Goal: Communication & Community: Participate in discussion

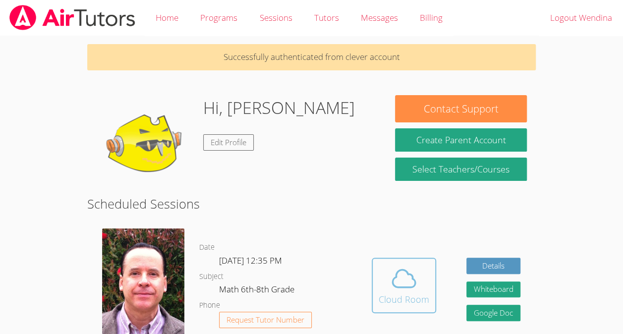
click at [394, 299] on div "Cloud Room" at bounding box center [404, 299] width 51 height 14
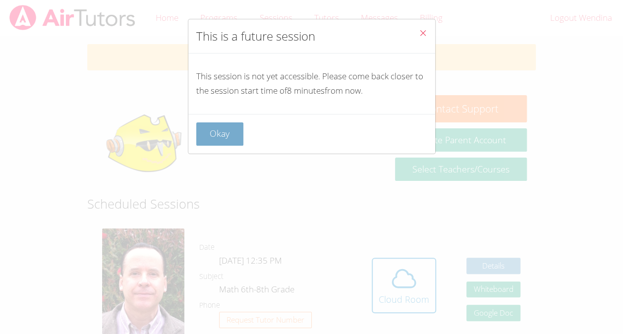
click at [231, 131] on button "Okay" at bounding box center [220, 133] width 48 height 23
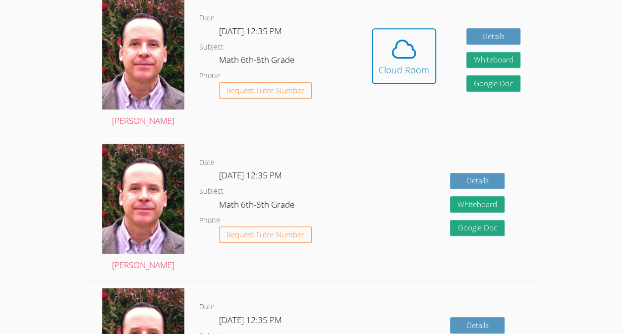
scroll to position [229, 0]
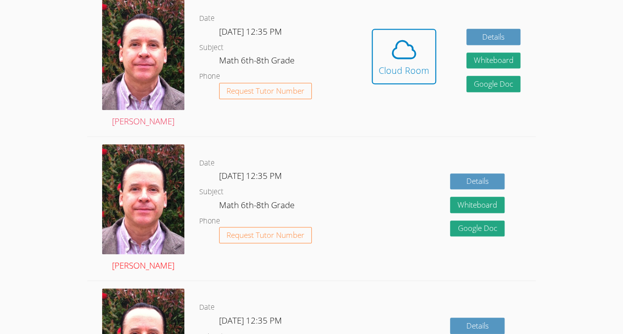
click at [136, 196] on img at bounding box center [143, 199] width 82 height 111
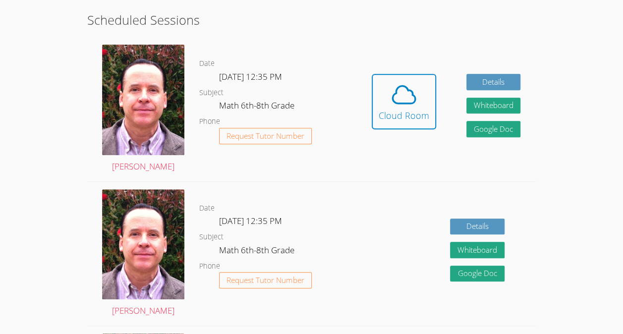
scroll to position [184, 0]
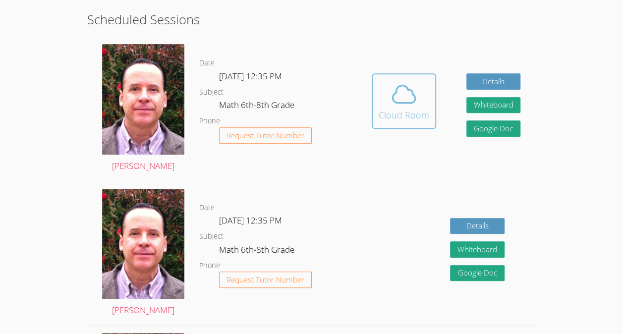
click at [410, 90] on icon at bounding box center [404, 94] width 23 height 17
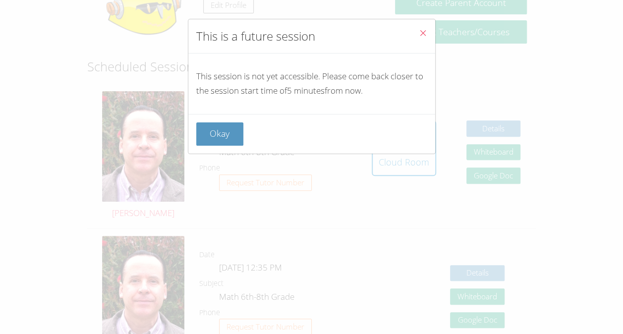
scroll to position [137, 0]
click at [226, 131] on button "Okay" at bounding box center [220, 133] width 48 height 23
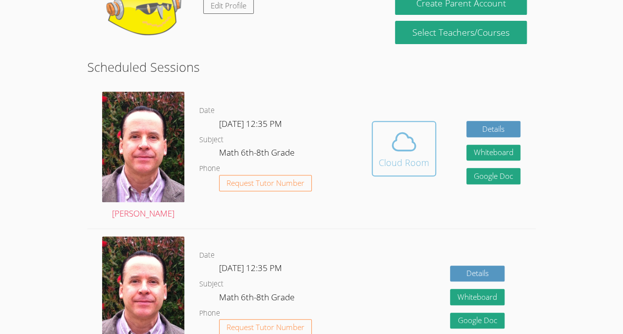
click at [423, 168] on div "Cloud Room" at bounding box center [404, 163] width 51 height 14
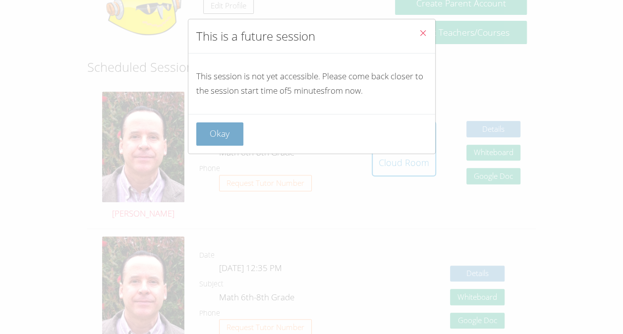
click at [221, 135] on button "Okay" at bounding box center [220, 133] width 48 height 23
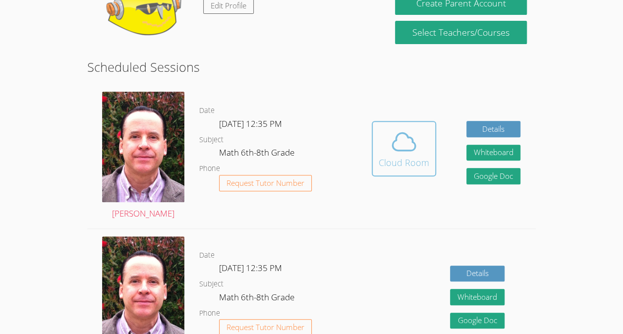
click at [412, 148] on icon at bounding box center [404, 142] width 28 height 28
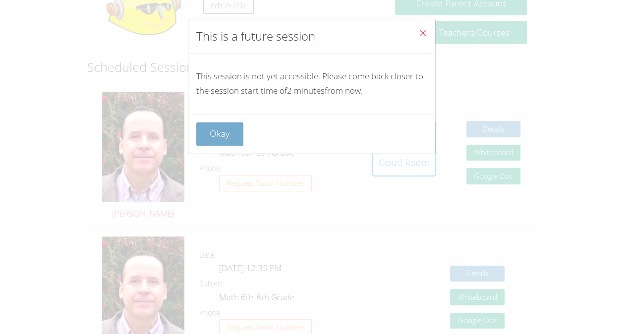
click at [227, 141] on button "Okay" at bounding box center [220, 133] width 48 height 23
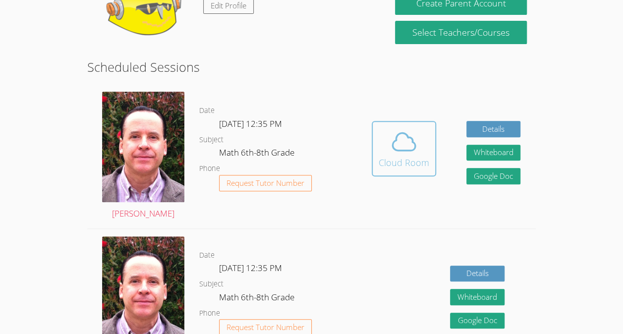
click at [397, 139] on icon at bounding box center [404, 142] width 28 height 28
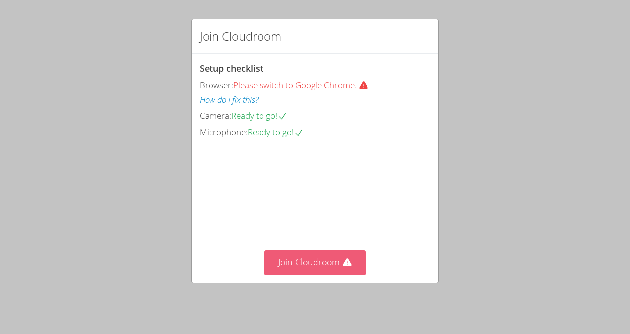
click at [317, 261] on button "Join Cloudroom" at bounding box center [316, 262] width 102 height 24
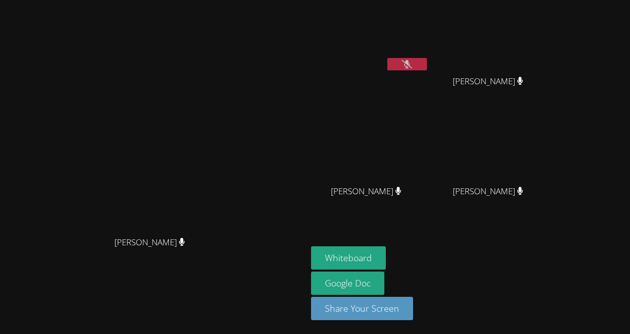
click at [427, 62] on button at bounding box center [408, 64] width 40 height 12
click at [386, 257] on button "Whiteboard" at bounding box center [348, 257] width 75 height 23
click at [412, 61] on icon at bounding box center [407, 64] width 10 height 8
click at [427, 59] on button at bounding box center [408, 64] width 40 height 12
click at [427, 68] on button at bounding box center [408, 64] width 40 height 12
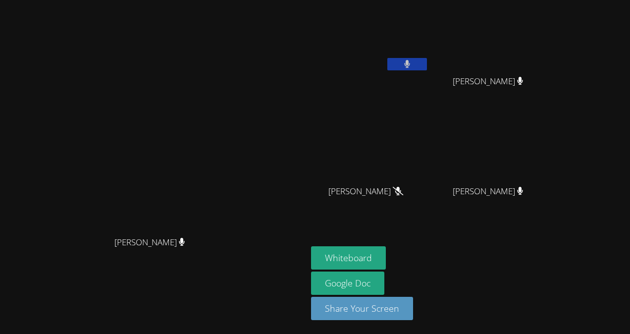
click at [427, 61] on button at bounding box center [408, 64] width 40 height 12
click at [427, 60] on button at bounding box center [408, 64] width 40 height 12
click at [427, 63] on button at bounding box center [408, 64] width 40 height 12
click at [427, 62] on button at bounding box center [408, 64] width 40 height 12
click at [523, 189] on icon at bounding box center [520, 191] width 6 height 8
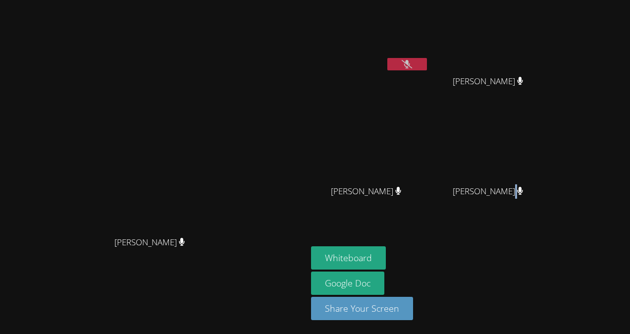
click at [523, 189] on icon at bounding box center [520, 191] width 6 height 8
click at [427, 59] on button at bounding box center [408, 64] width 40 height 12
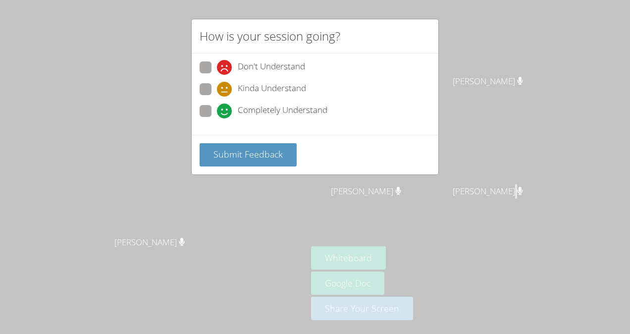
click at [217, 97] on span at bounding box center [217, 97] width 0 height 0
click at [217, 83] on input "Kinda Understand" at bounding box center [221, 87] width 8 height 8
radio input "true"
click at [228, 149] on span "Submit Feedback" at bounding box center [248, 154] width 69 height 12
